Goal: Task Accomplishment & Management: Manage account settings

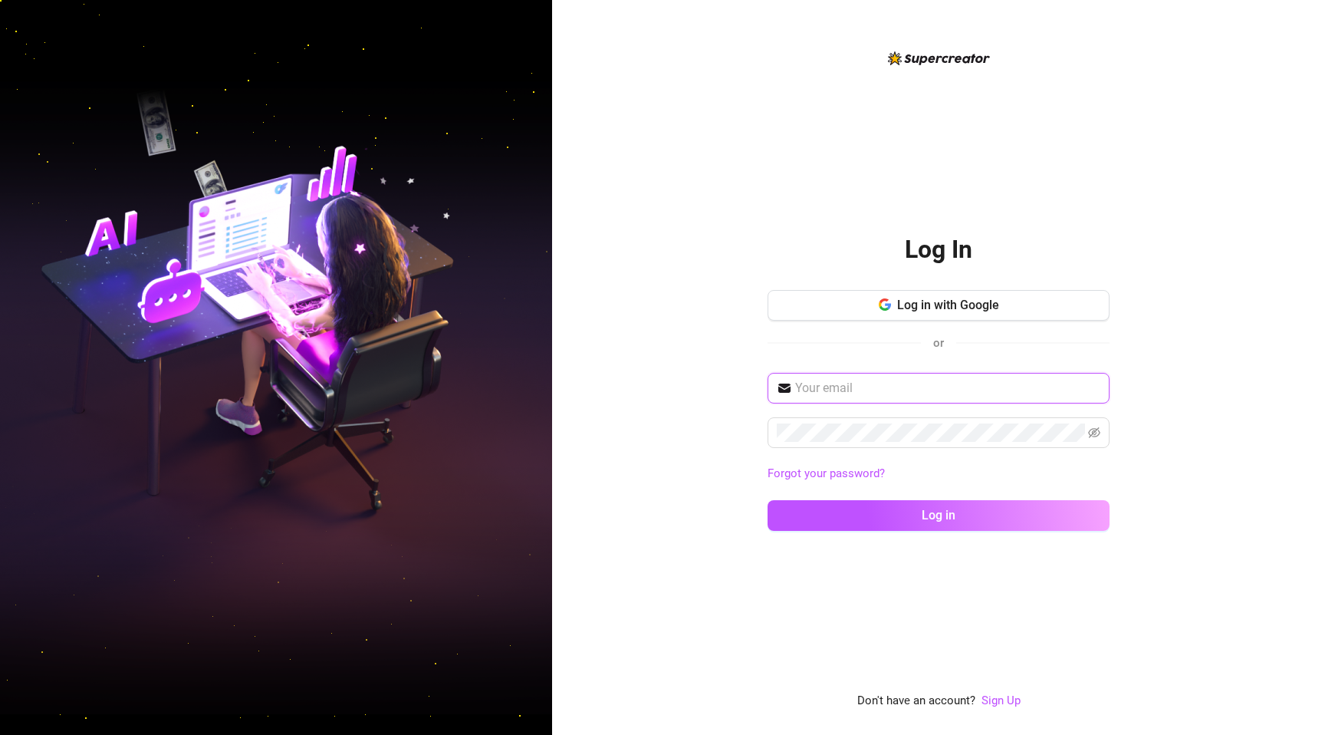
click at [834, 386] on input "text" at bounding box center [947, 388] width 305 height 18
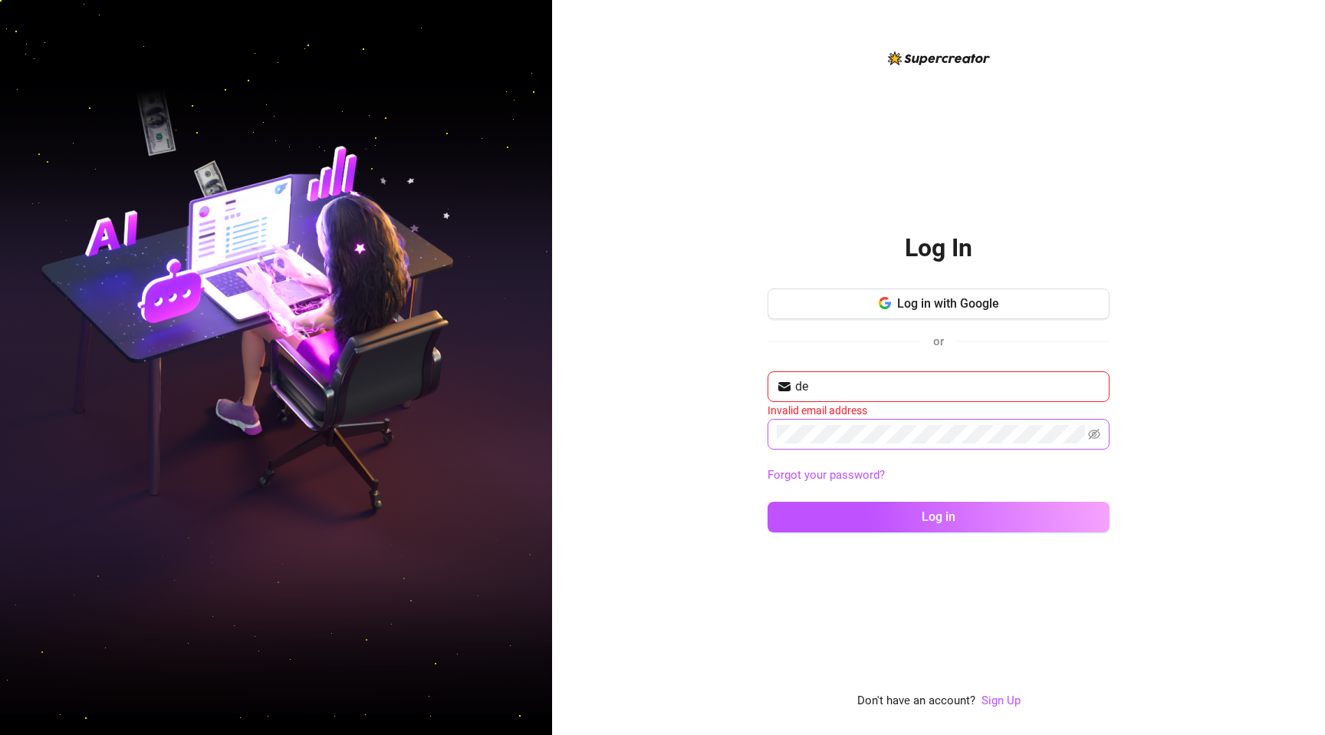
click at [899, 419] on span at bounding box center [939, 434] width 342 height 31
click at [849, 380] on input "de" at bounding box center [947, 386] width 305 height 18
type input "[EMAIL_ADDRESS][DOMAIN_NAME]"
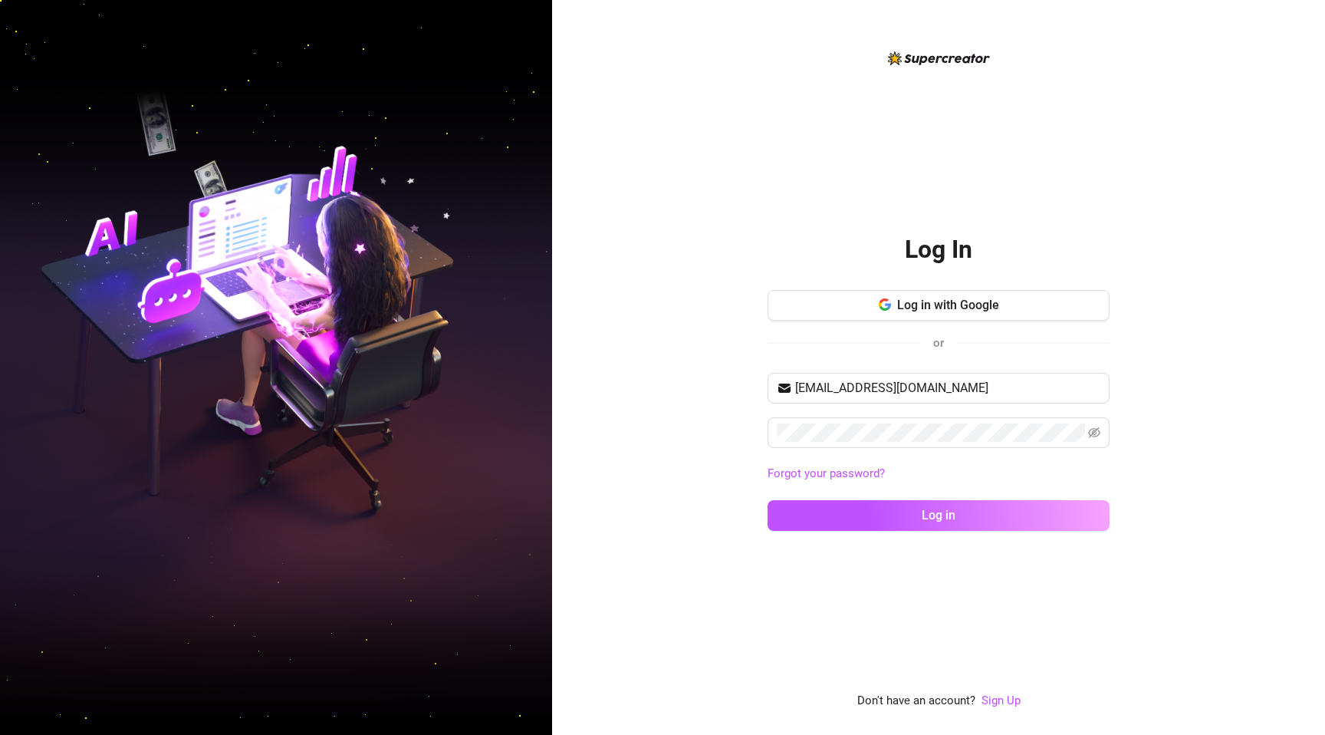
click at [869, 499] on div "[EMAIL_ADDRESS][DOMAIN_NAME] Forgot your password? Log in" at bounding box center [939, 459] width 342 height 172
click at [866, 510] on button "Log in" at bounding box center [939, 515] width 342 height 31
